Goal: Navigation & Orientation: Find specific page/section

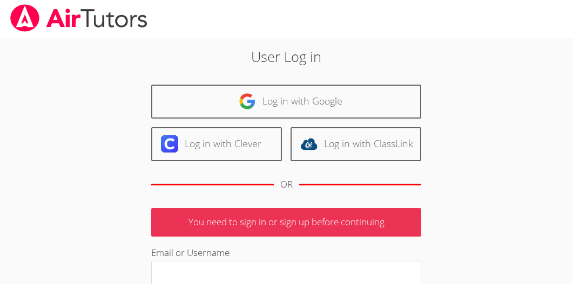
scroll to position [1, 0]
type input "[EMAIL_ADDRESS][DOMAIN_NAME]"
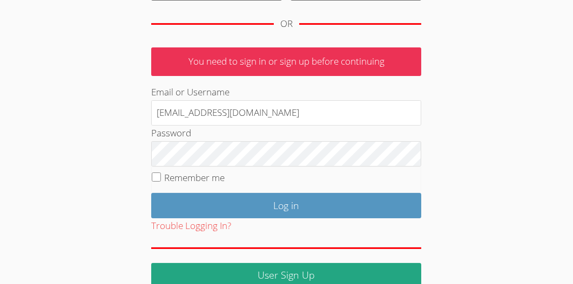
scroll to position [164, 0]
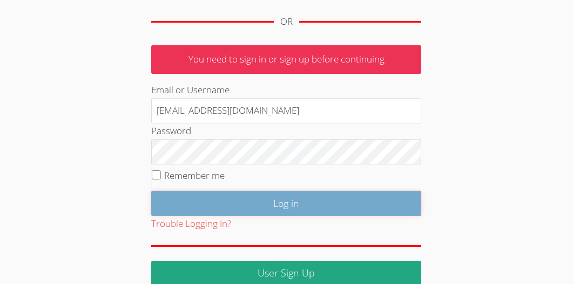
click at [319, 202] on input "Log in" at bounding box center [286, 203] width 270 height 25
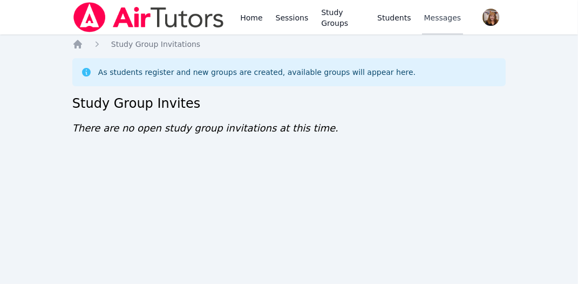
click at [433, 19] on span "Messages" at bounding box center [442, 17] width 37 height 11
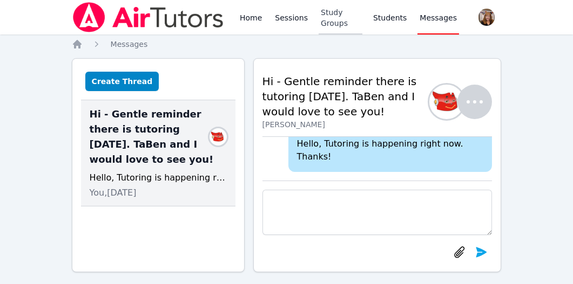
click at [337, 19] on link "Study Groups" at bounding box center [340, 17] width 44 height 35
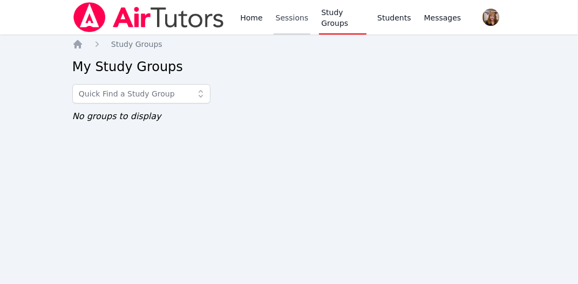
click at [286, 20] on link "Sessions" at bounding box center [292, 17] width 37 height 35
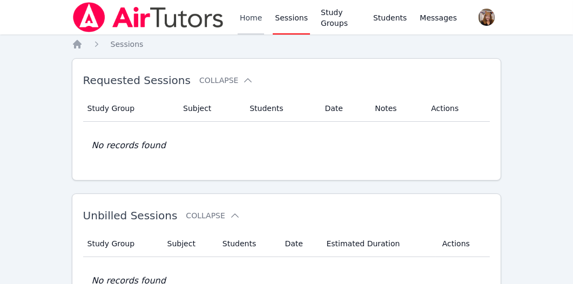
click at [247, 18] on link "Home" at bounding box center [250, 17] width 26 height 35
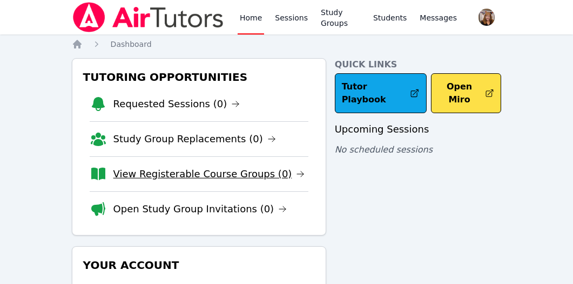
click at [205, 175] on link "View Registerable Course Groups (0)" at bounding box center [209, 174] width 192 height 15
